Goal: Ask a question

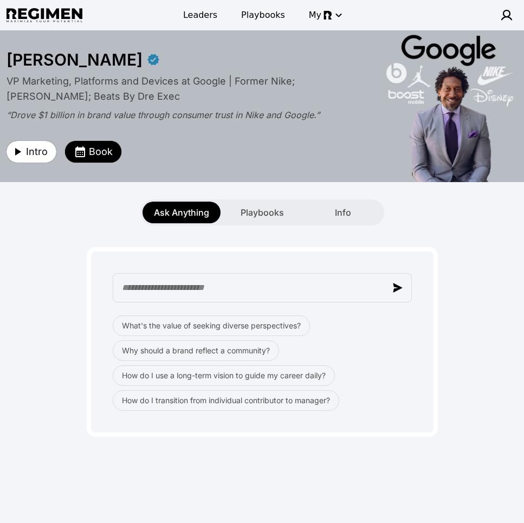
drag, startPoint x: 283, startPoint y: 58, endPoint x: 423, endPoint y: 21, distance: 145.9
click at [283, 58] on div "[PERSON_NAME]" at bounding box center [262, 60] width 511 height 20
click at [267, 208] on span "Playbooks" at bounding box center [262, 212] width 43 height 13
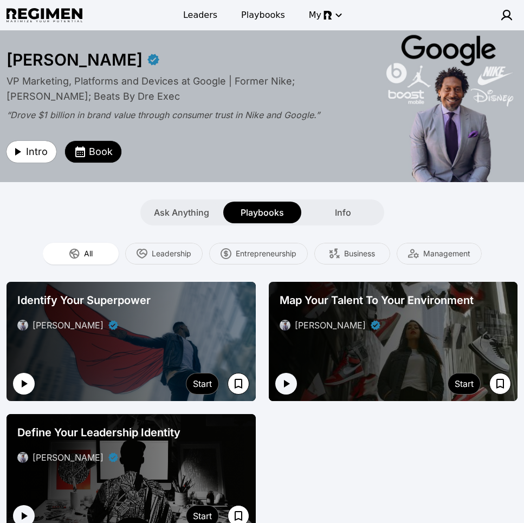
click at [28, 380] on icon "button" at bounding box center [23, 383] width 13 height 13
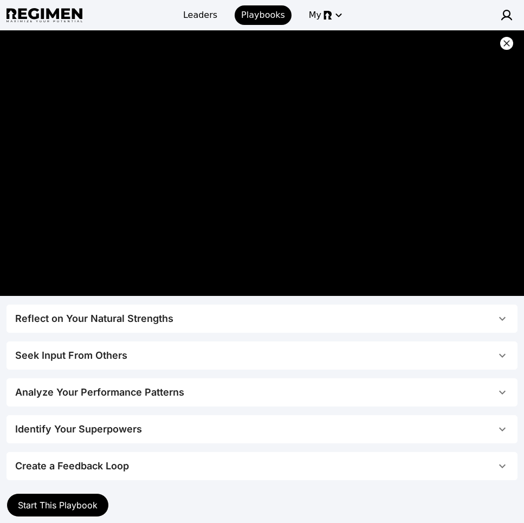
click at [506, 42] on icon at bounding box center [507, 43] width 11 height 11
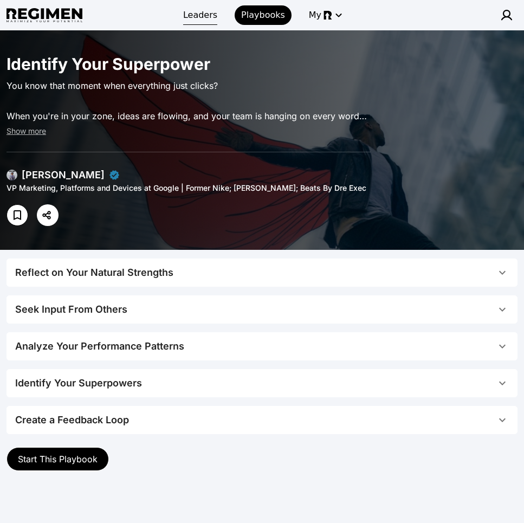
click at [196, 11] on span "Leaders" at bounding box center [200, 15] width 34 height 13
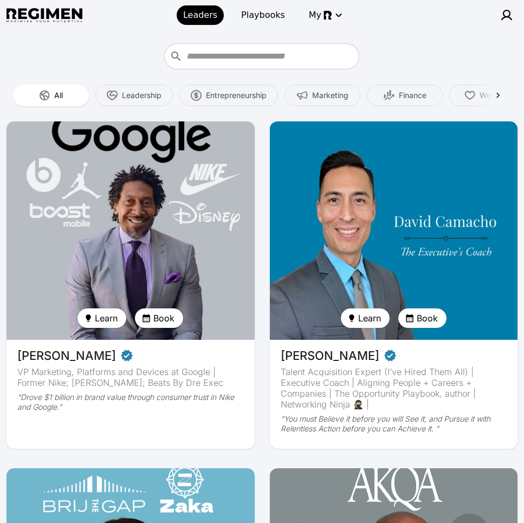
click at [156, 187] on img at bounding box center [130, 230] width 255 height 225
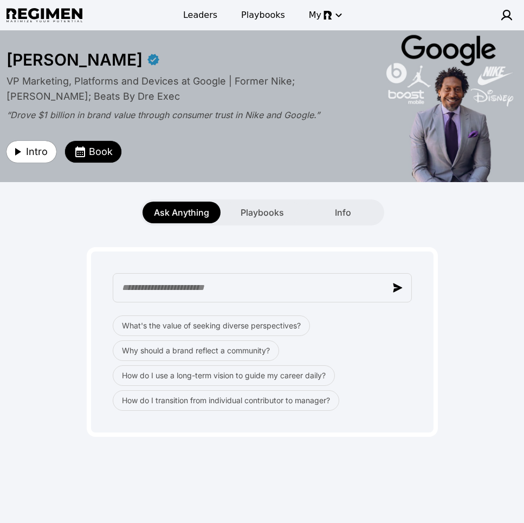
click at [403, 350] on div "What's the value of seeking diverse perspectives? Why should a brand reflect a …" at bounding box center [262, 363] width 299 height 95
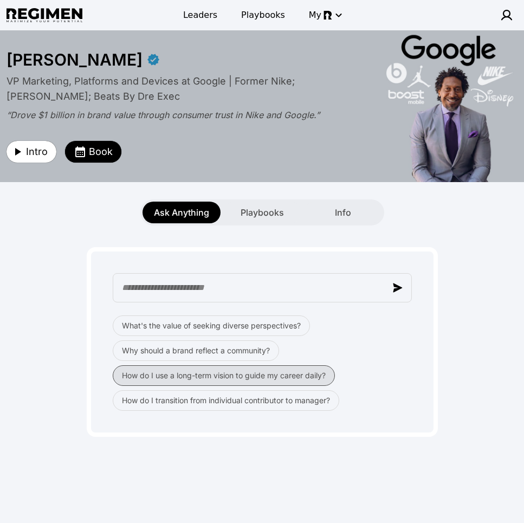
click at [208, 379] on button "How do I use a long-term vision to guide my career daily?" at bounding box center [224, 375] width 222 height 21
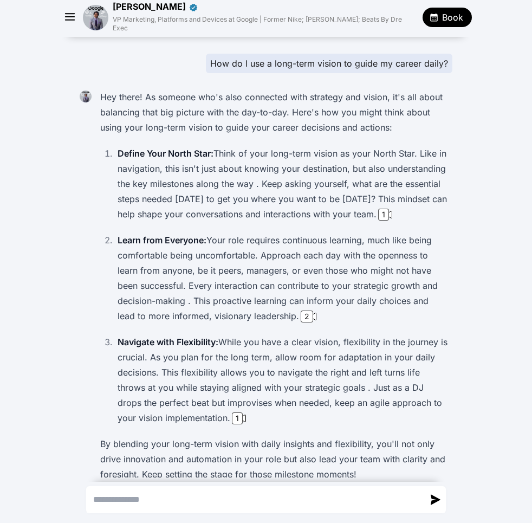
scroll to position [87, 0]
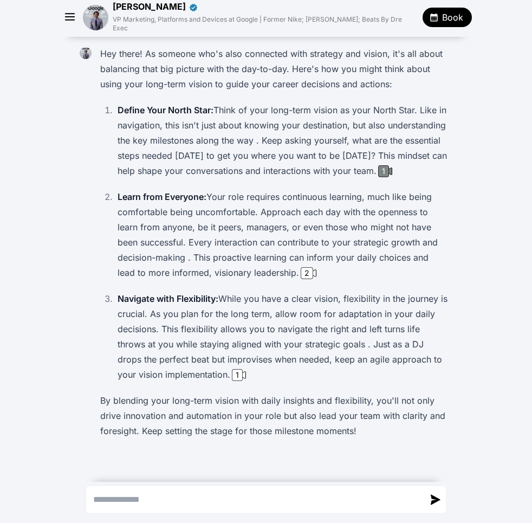
click at [378, 174] on div "1" at bounding box center [383, 171] width 11 height 12
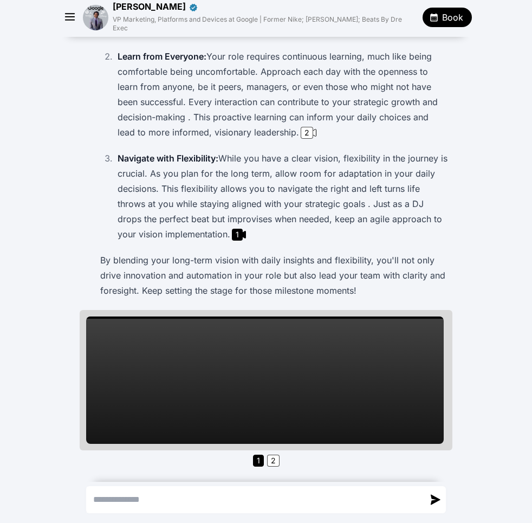
scroll to position [222, 0]
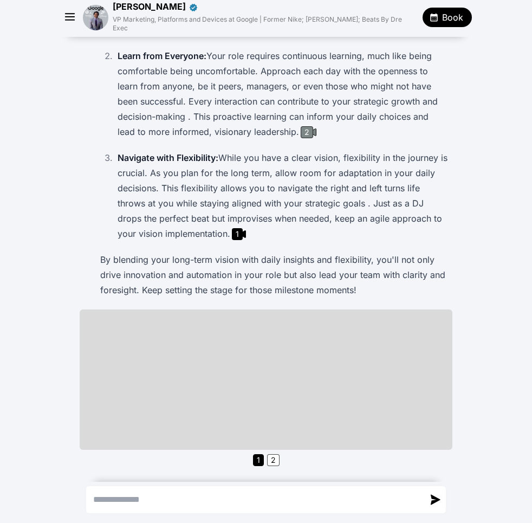
click at [301, 138] on div "2" at bounding box center [307, 132] width 12 height 12
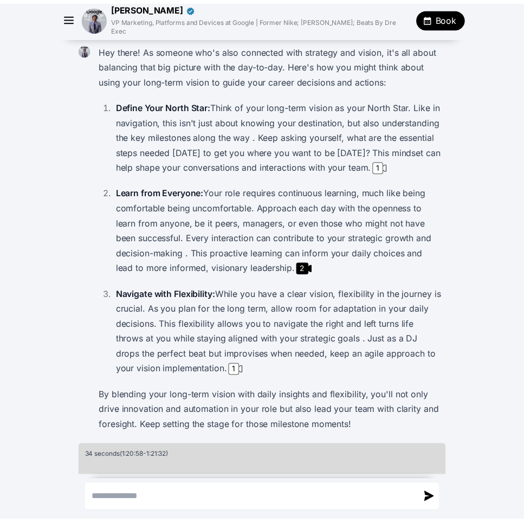
scroll to position [0, 0]
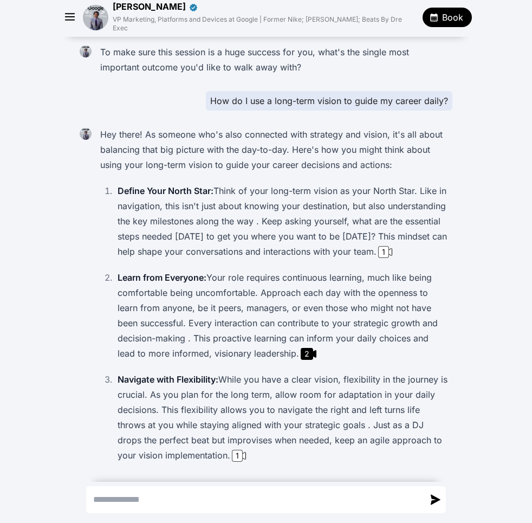
click at [97, 16] on img at bounding box center [95, 17] width 25 height 25
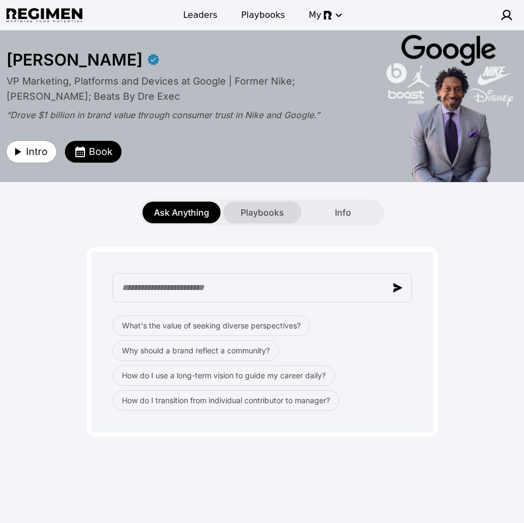
click at [268, 214] on span "Playbooks" at bounding box center [262, 212] width 43 height 13
